Goal: Use online tool/utility: Use online tool/utility

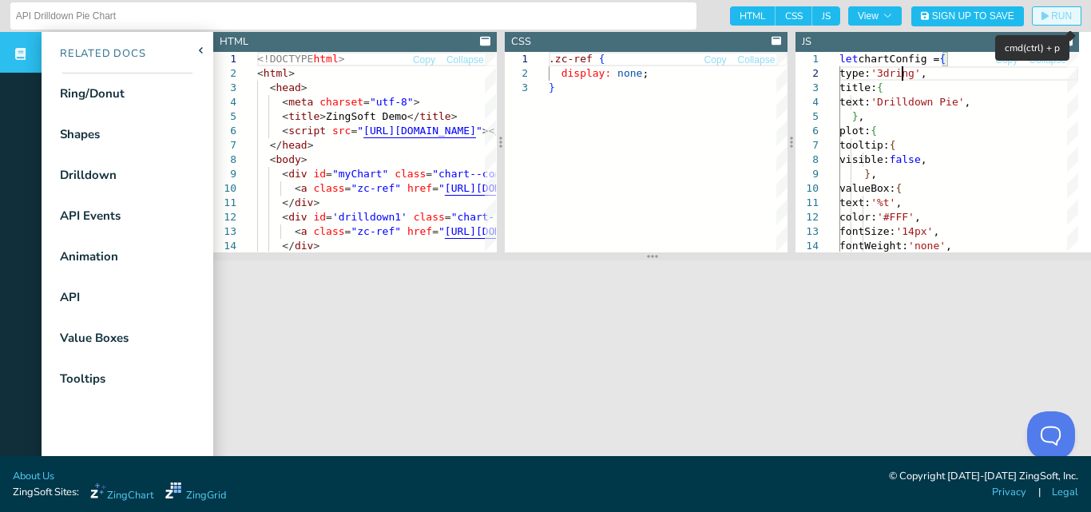
click at [1053, 9] on button "RUN" at bounding box center [1057, 15] width 50 height 19
click at [1055, 9] on button "RUN" at bounding box center [1057, 15] width 50 height 19
type textarea "let chartConfig = { type: 'ring', title: { text: 'Drilldown Pie', }, plot: { to…"
click at [1055, 12] on span "RUN" at bounding box center [1061, 16] width 21 height 10
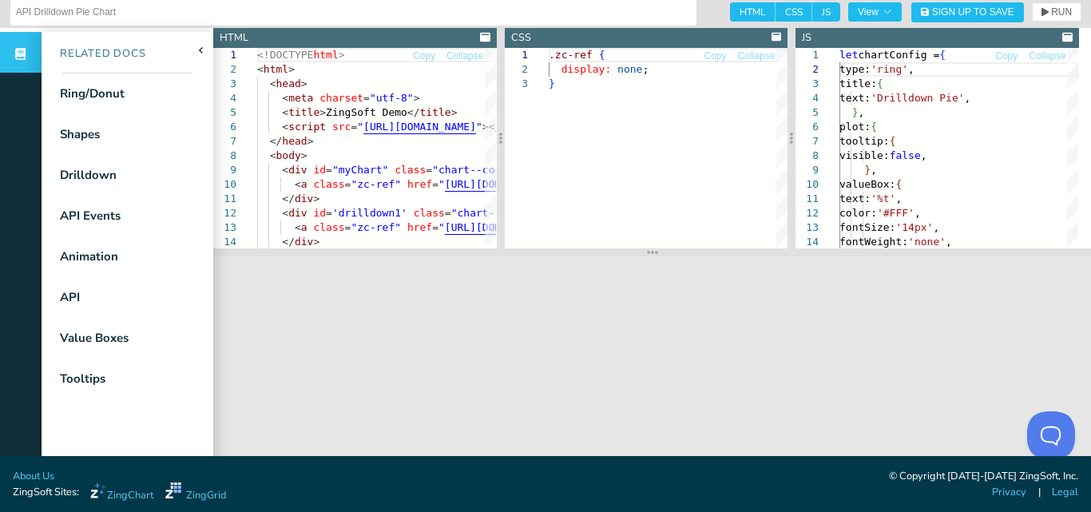
scroll to position [0, 0]
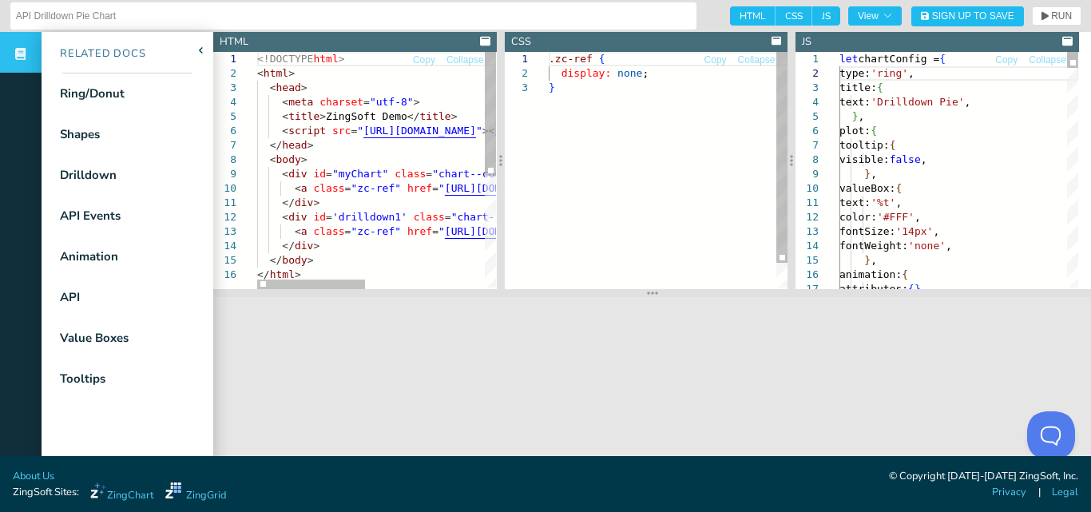
drag, startPoint x: 695, startPoint y: 255, endPoint x: 694, endPoint y: 292, distance: 36.8
click at [694, 292] on section at bounding box center [652, 293] width 878 height 8
click at [644, 288] on div ".zc-ref { display: none ; }" at bounding box center [668, 185] width 239 height 266
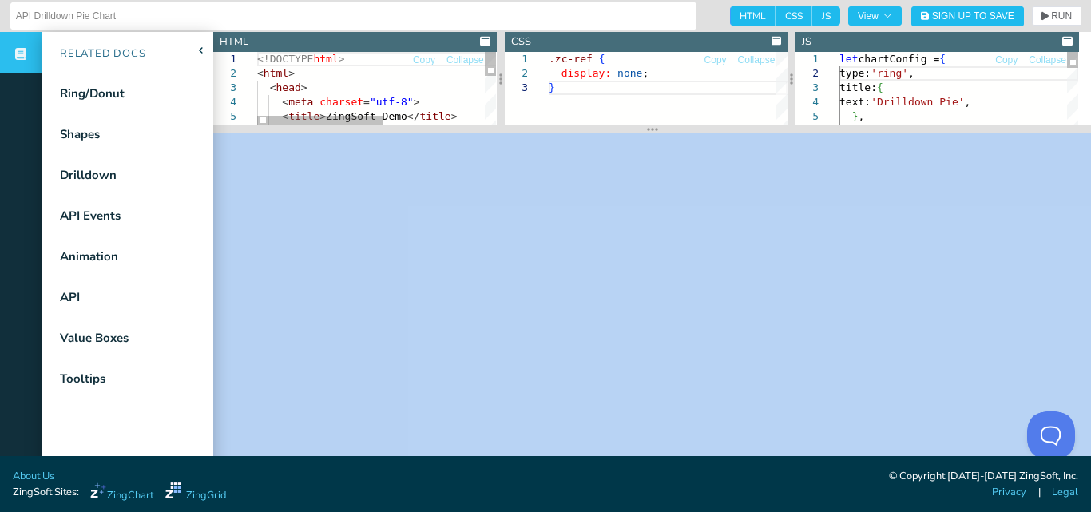
drag, startPoint x: 643, startPoint y: 290, endPoint x: 671, endPoint y: 109, distance: 182.7
click at [671, 125] on section at bounding box center [652, 129] width 878 height 8
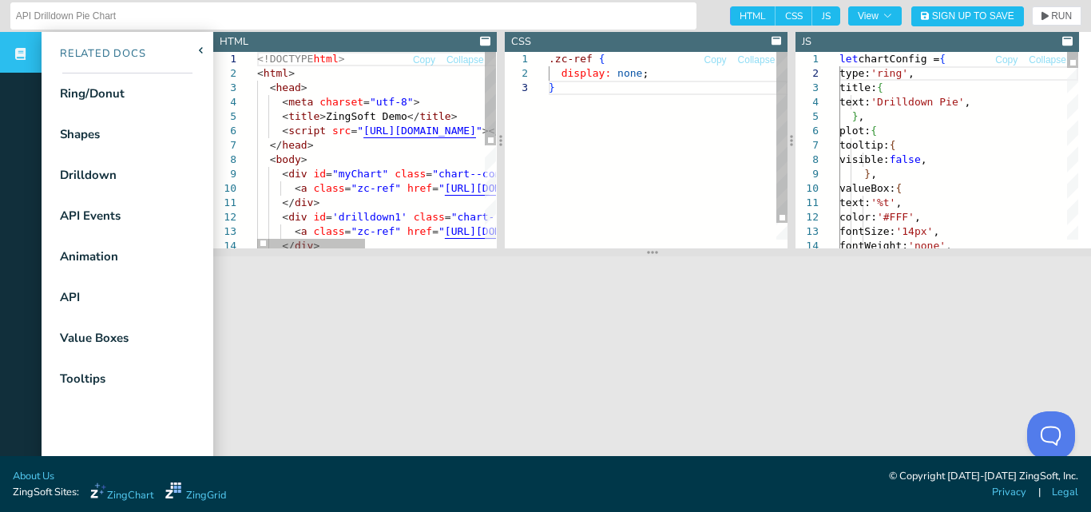
drag, startPoint x: 646, startPoint y: 115, endPoint x: 639, endPoint y: 255, distance: 140.0
click at [639, 255] on section at bounding box center [652, 252] width 878 height 8
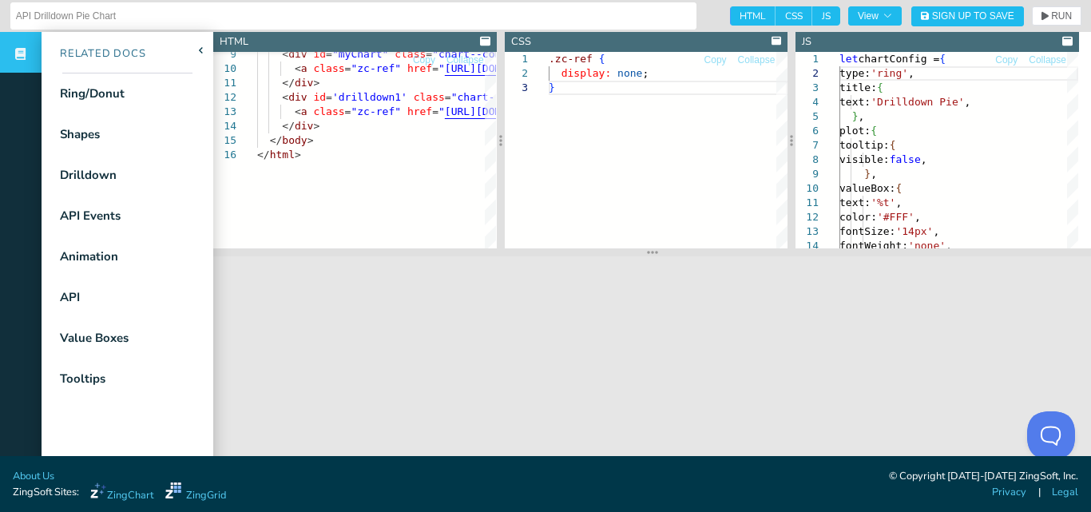
scroll to position [16, 0]
